Goal: Information Seeking & Learning: Find specific page/section

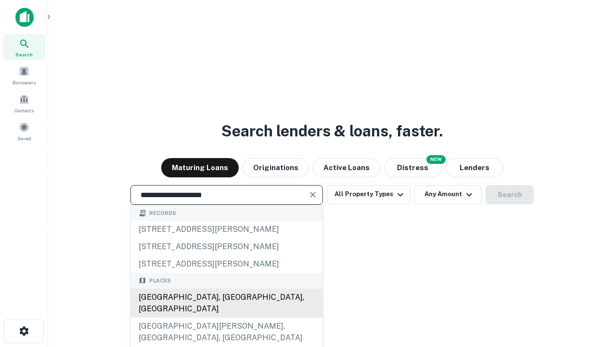
click at [226, 317] on div "[GEOGRAPHIC_DATA], [GEOGRAPHIC_DATA], [GEOGRAPHIC_DATA]" at bounding box center [227, 302] width 192 height 29
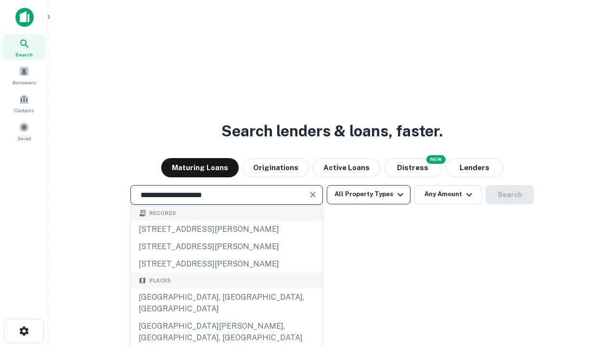
type input "**********"
click at [369, 194] on button "All Property Types" at bounding box center [369, 194] width 84 height 19
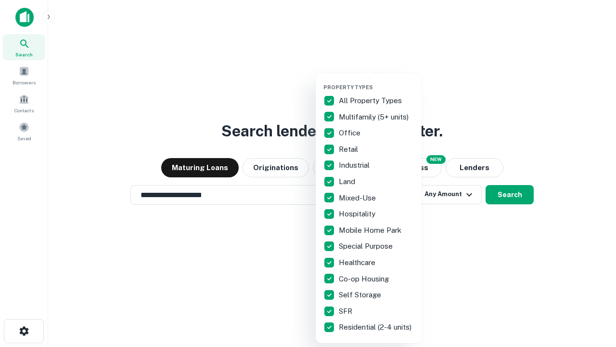
click at [376, 81] on button "button" at bounding box center [376, 81] width 106 height 0
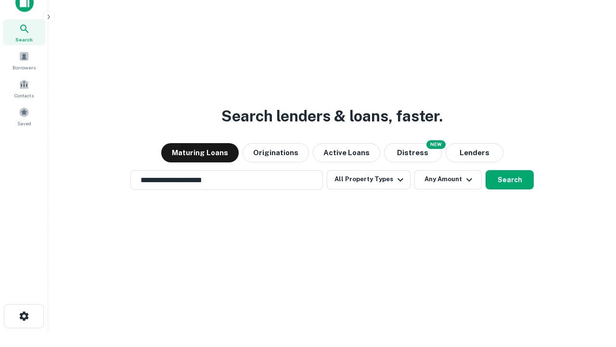
scroll to position [6, 116]
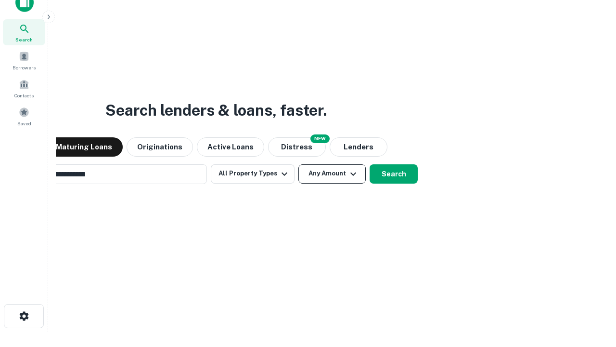
click at [298, 164] on button "Any Amount" at bounding box center [331, 173] width 67 height 19
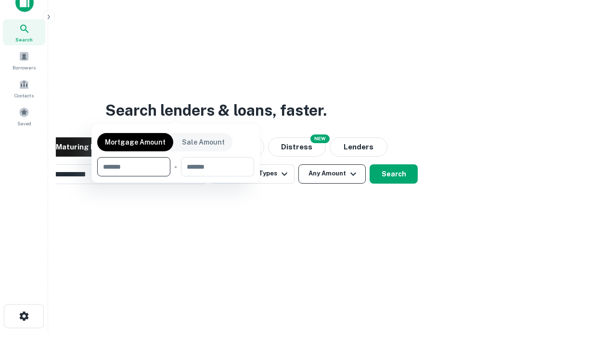
scroll to position [15, 0]
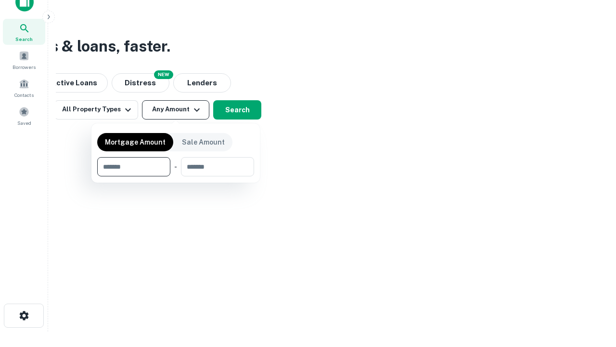
type input "*******"
click at [176, 176] on button "button" at bounding box center [175, 176] width 157 height 0
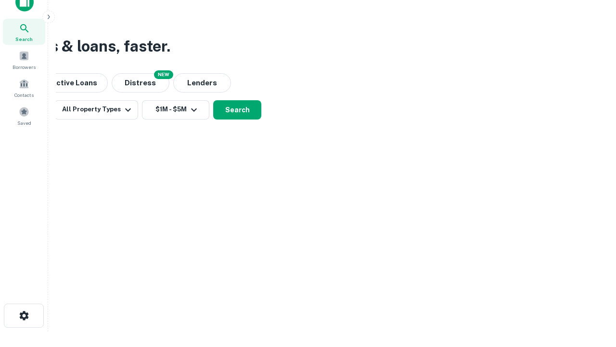
scroll to position [6, 178]
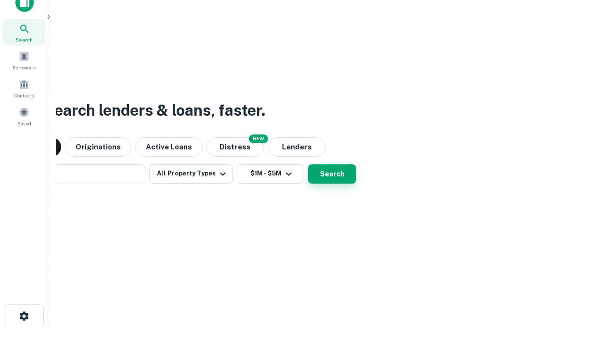
click at [308, 164] on button "Search" at bounding box center [332, 173] width 48 height 19
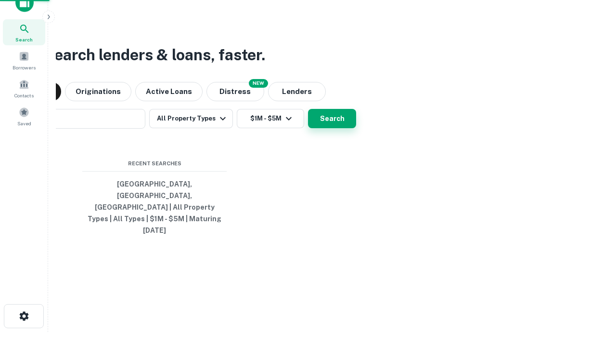
scroll to position [26, 272]
